Goal: Find specific page/section: Find specific page/section

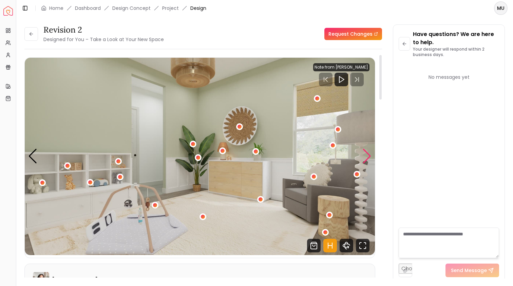
click at [366, 154] on div "Next slide" at bounding box center [366, 156] width 9 height 15
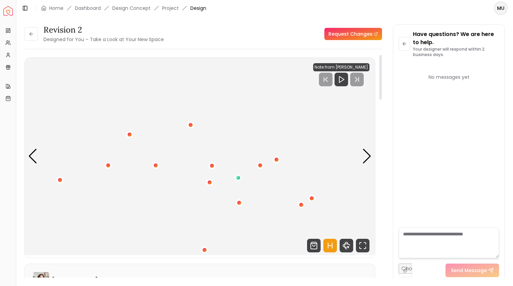
click at [294, 142] on img "3 / 4" at bounding box center [200, 156] width 350 height 197
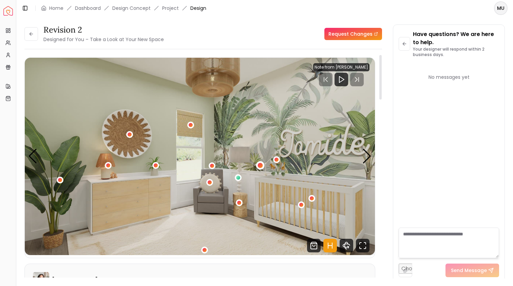
click at [262, 164] on div "3 / 4" at bounding box center [259, 164] width 5 height 5
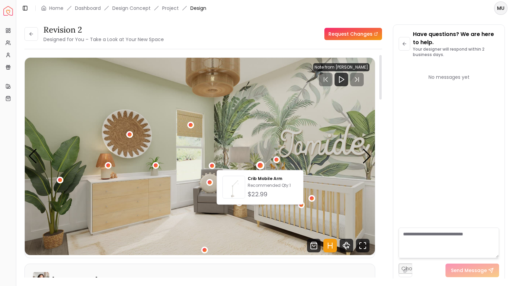
click at [299, 155] on img "3 / 4" at bounding box center [200, 156] width 350 height 197
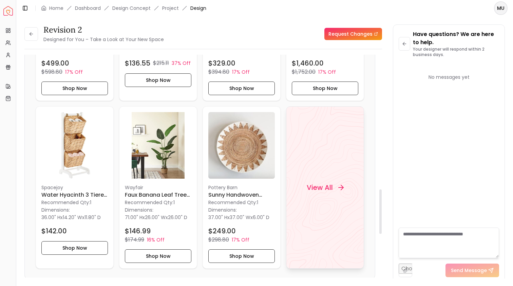
scroll to position [674, 0]
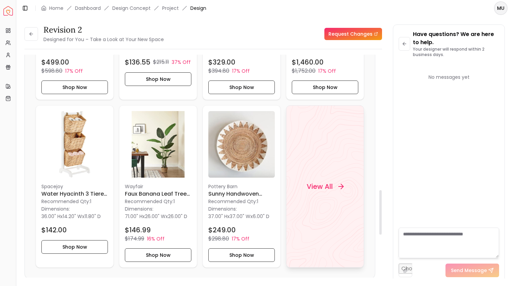
click at [342, 190] on icon at bounding box center [341, 186] width 8 height 8
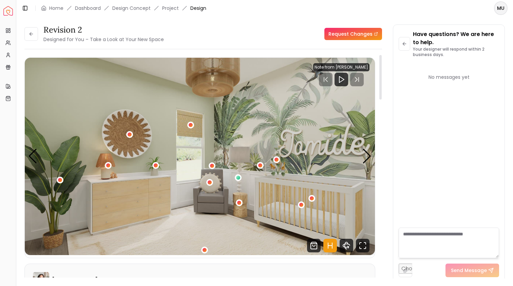
scroll to position [0, 0]
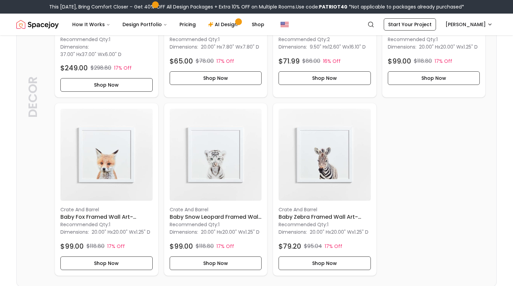
scroll to position [1519, 0]
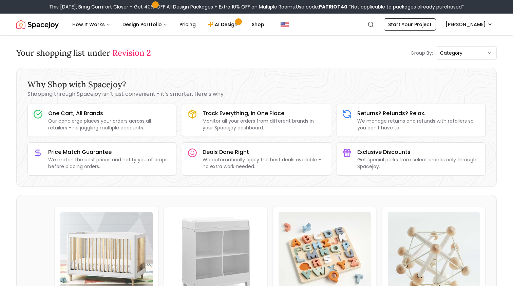
scroll to position [0, 0]
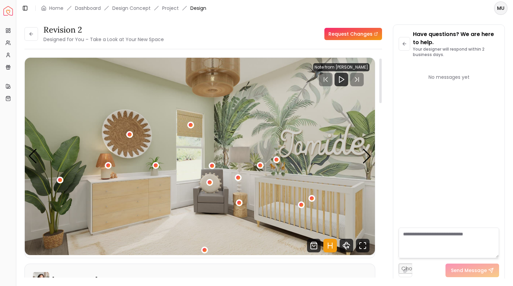
scroll to position [18, 0]
